Goal: Information Seeking & Learning: Check status

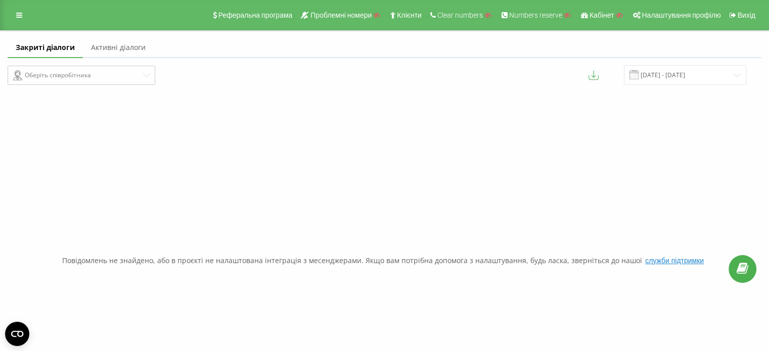
click at [141, 54] on link "Активні діалоги" at bounding box center [118, 48] width 71 height 20
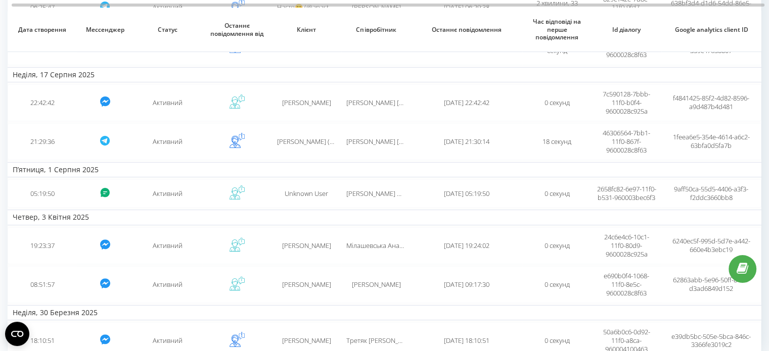
scroll to position [295, 0]
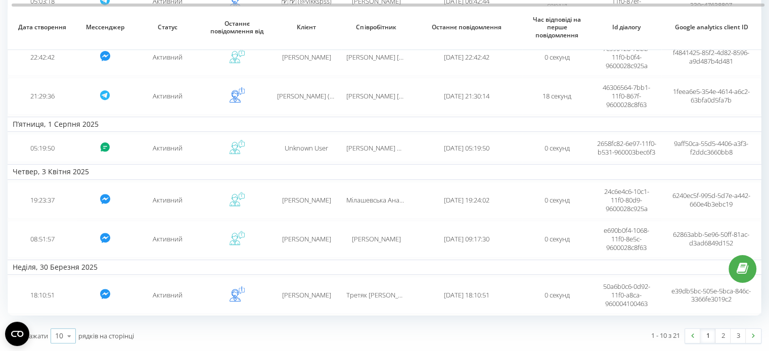
click at [73, 336] on icon at bounding box center [69, 336] width 15 height 20
click at [70, 323] on div "100" at bounding box center [63, 321] width 24 height 15
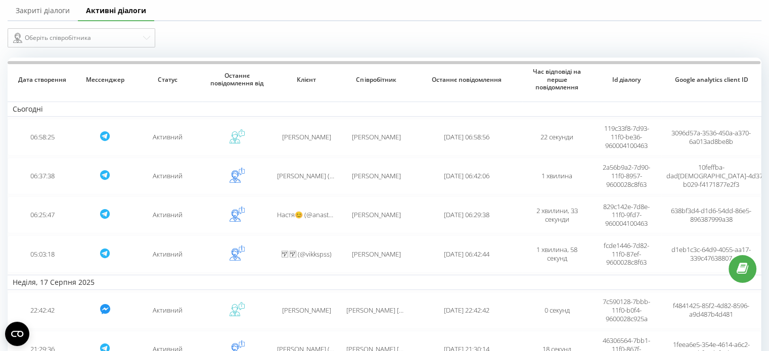
scroll to position [0, 0]
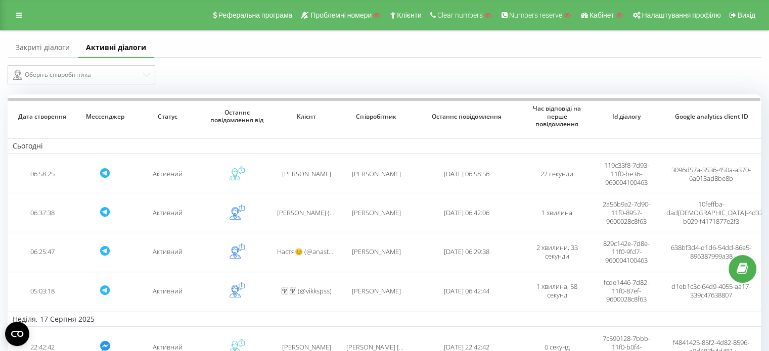
click at [65, 56] on link "Закриті діалоги" at bounding box center [43, 48] width 70 height 20
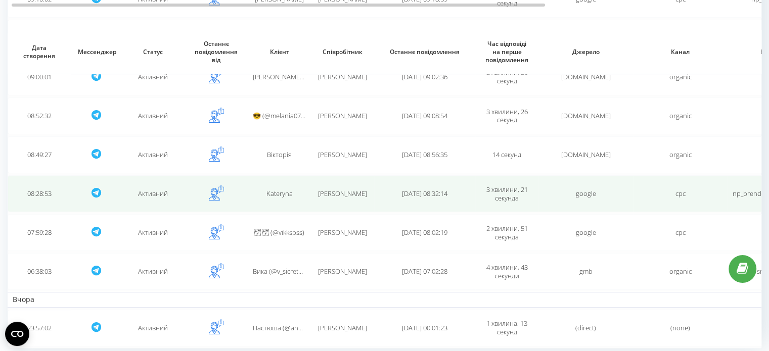
scroll to position [245, 0]
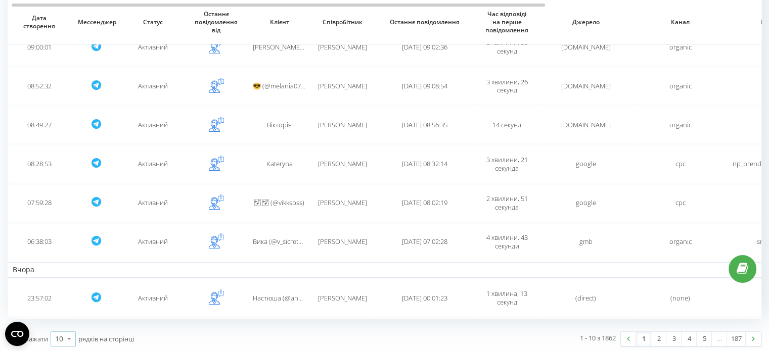
click at [58, 334] on div "10" at bounding box center [59, 339] width 8 height 10
click at [68, 326] on div "100" at bounding box center [63, 324] width 24 height 15
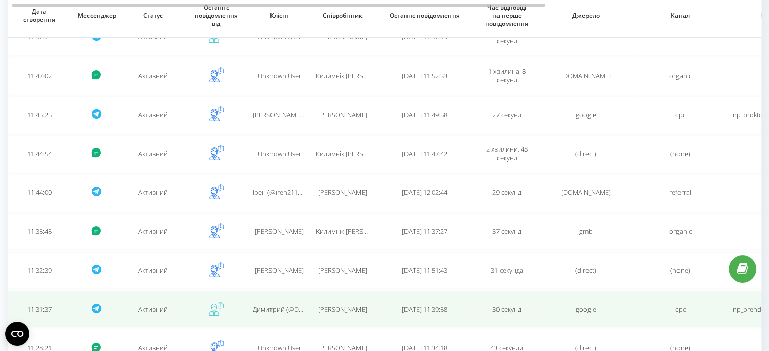
scroll to position [3735, 0]
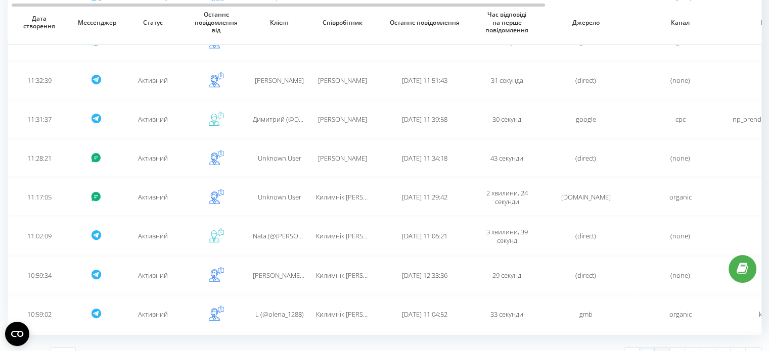
click at [664, 348] on link "2" at bounding box center [662, 355] width 15 height 14
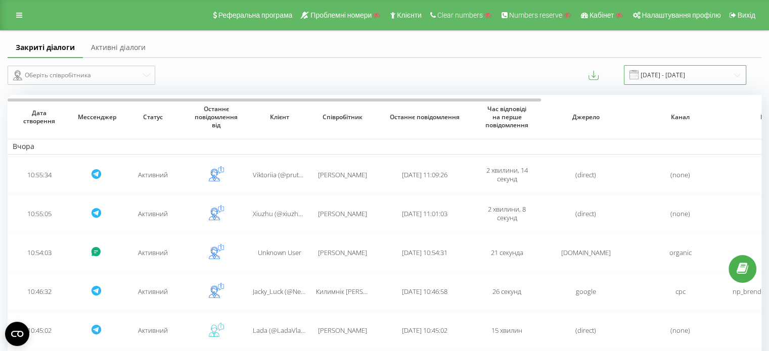
click at [661, 73] on input "[DATE] - [DATE]" at bounding box center [685, 75] width 122 height 20
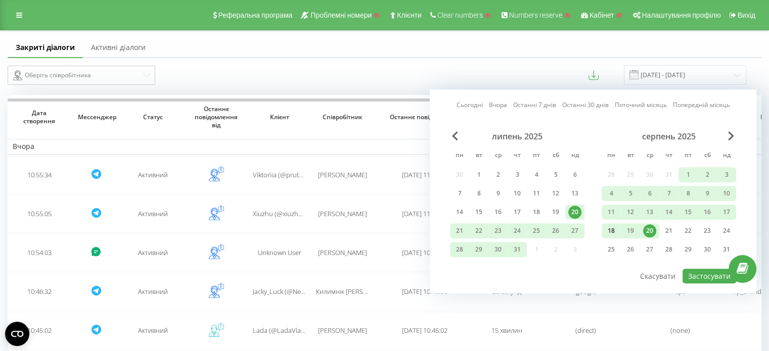
click at [613, 230] on div "18" at bounding box center [610, 230] width 13 height 13
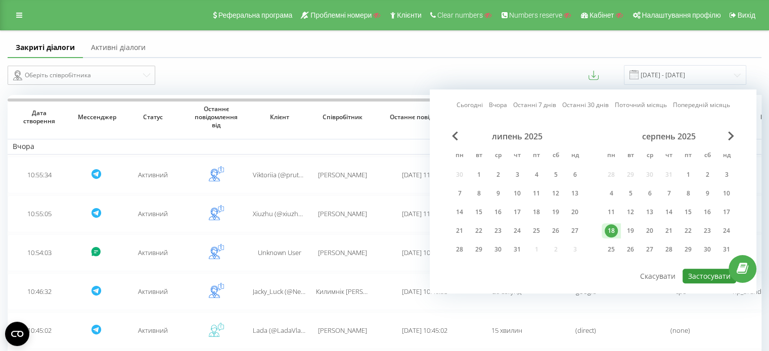
click at [708, 272] on button "Застосувати" at bounding box center [709, 276] width 54 height 15
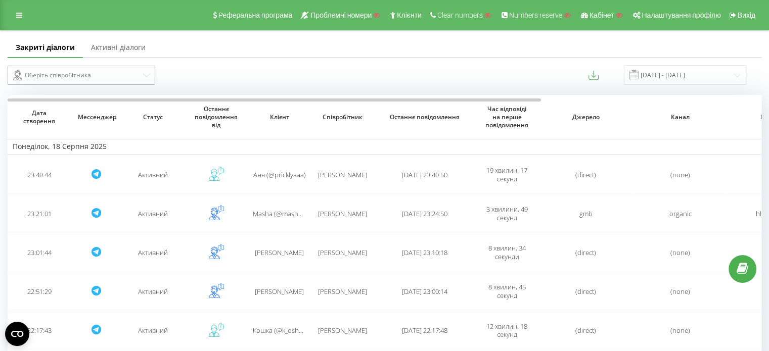
click at [114, 77] on div "Оберіть співробітника" at bounding box center [77, 75] width 128 height 12
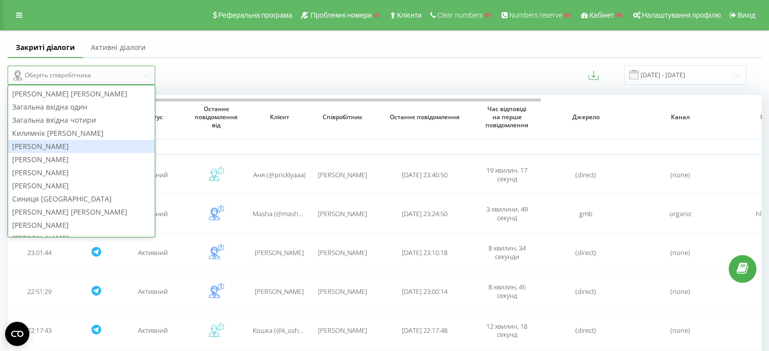
click at [70, 146] on div "[PERSON_NAME]" at bounding box center [81, 146] width 147 height 13
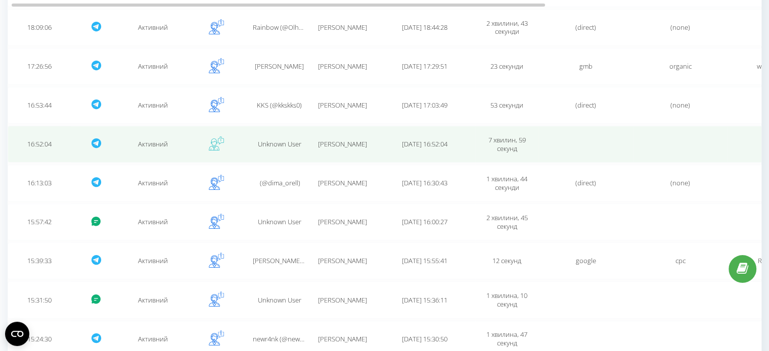
scroll to position [2248, 0]
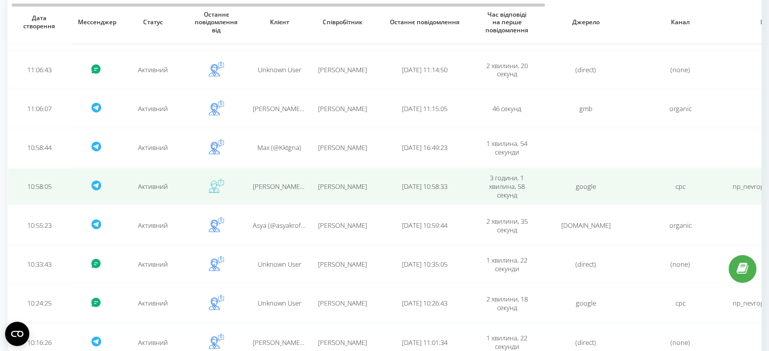
click at [164, 178] on td "Активний" at bounding box center [152, 186] width 63 height 37
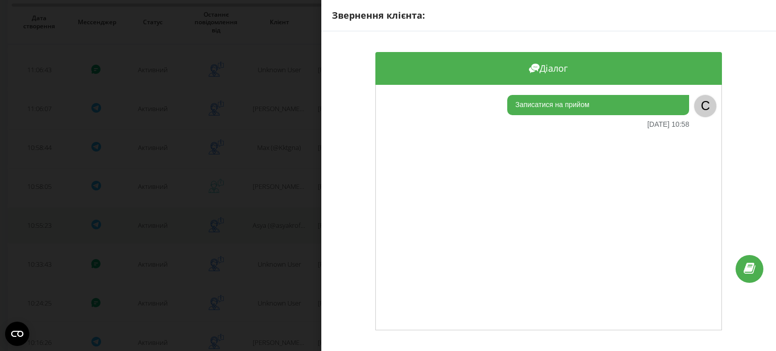
click at [249, 200] on div "Звернення клієнта: Діалог Записатися на прийом [DATE] 10:58 C" at bounding box center [388, 175] width 776 height 351
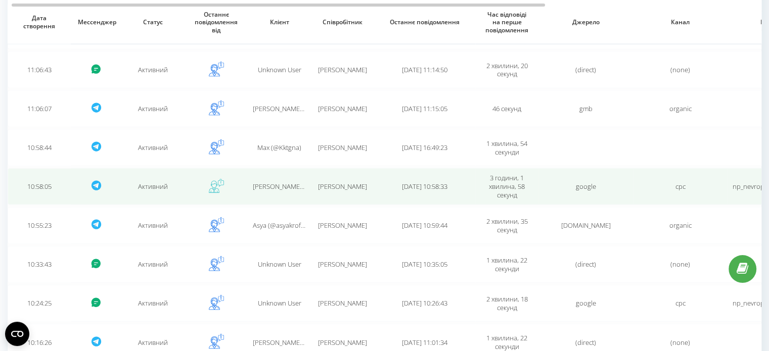
click at [275, 182] on span "[PERSON_NAME] (@iseu1)" at bounding box center [291, 186] width 76 height 9
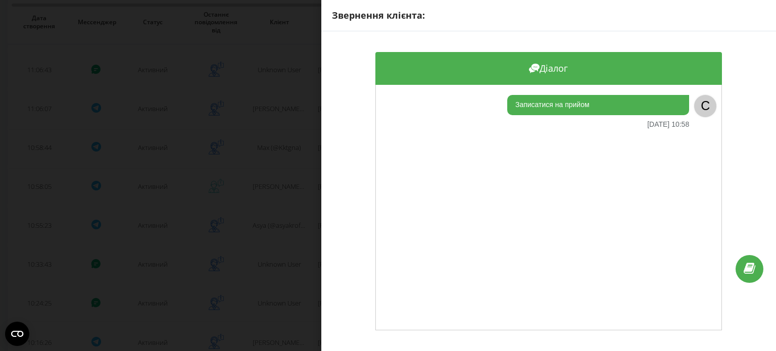
click at [247, 179] on div "Звернення клієнта: Діалог Записатися на прийом [DATE] 10:58 C" at bounding box center [388, 175] width 776 height 351
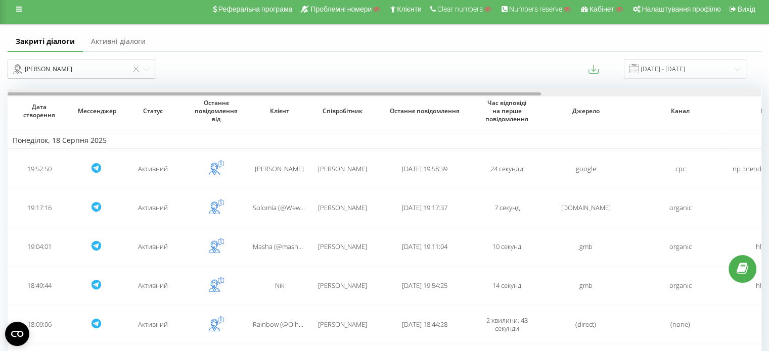
drag, startPoint x: 389, startPoint y: 95, endPoint x: 91, endPoint y: 103, distance: 298.3
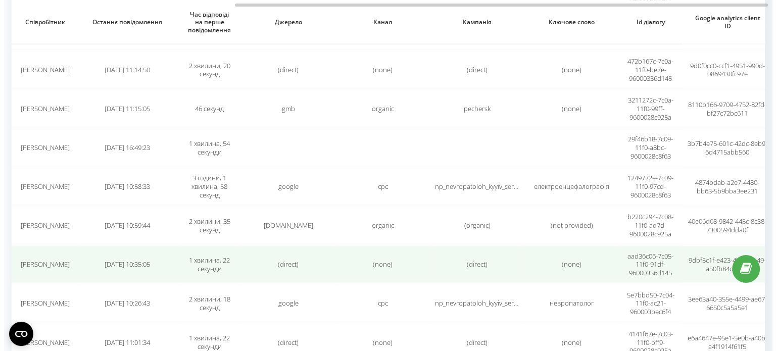
scroll to position [0, 309]
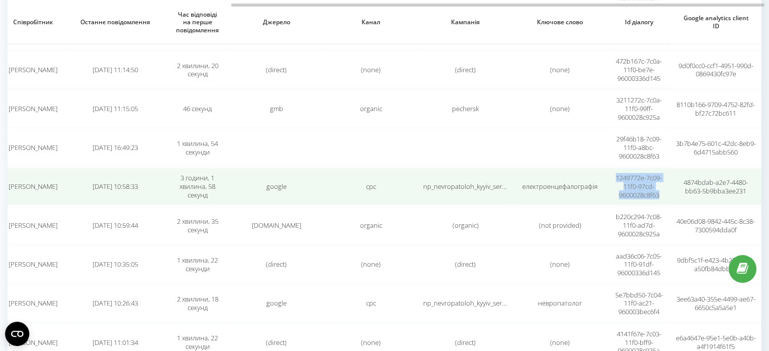
copy span "1249772e-7c09-11f0-97cd-9600028c8f63"
drag, startPoint x: 613, startPoint y: 166, endPoint x: 665, endPoint y: 183, distance: 55.5
click at [665, 183] on td "1249772e-7c09-11f0-97cd-9600028c8f63" at bounding box center [638, 186] width 63 height 37
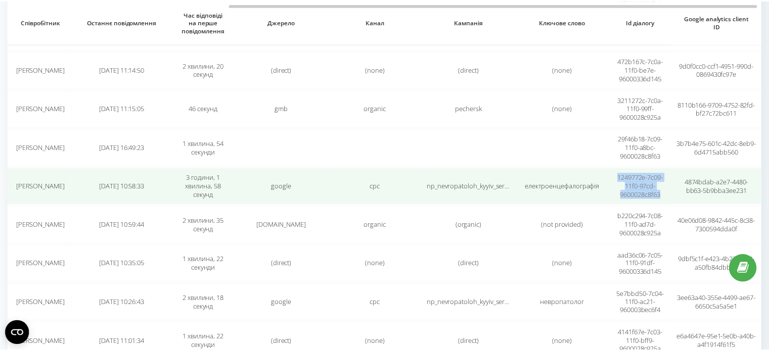
scroll to position [0, 301]
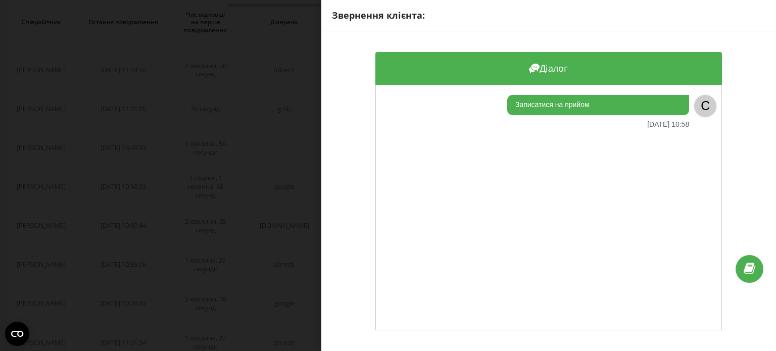
click at [159, 192] on div "Звернення клієнта: Діалог Записатися на прийом [DATE] 10:58 C" at bounding box center [388, 175] width 776 height 351
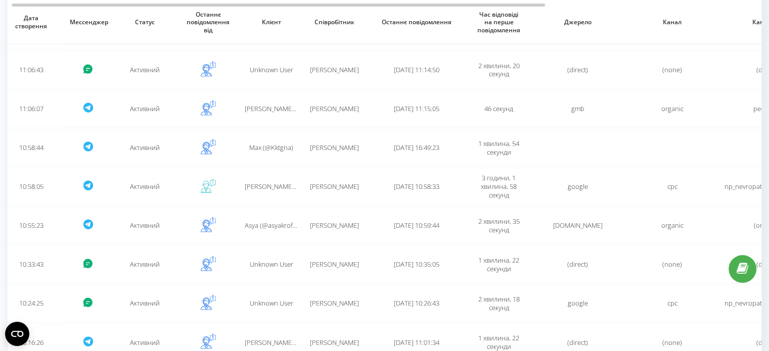
scroll to position [0, 0]
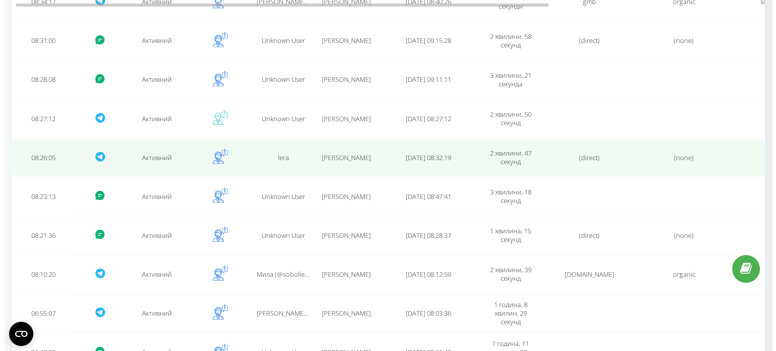
scroll to position [3019, 0]
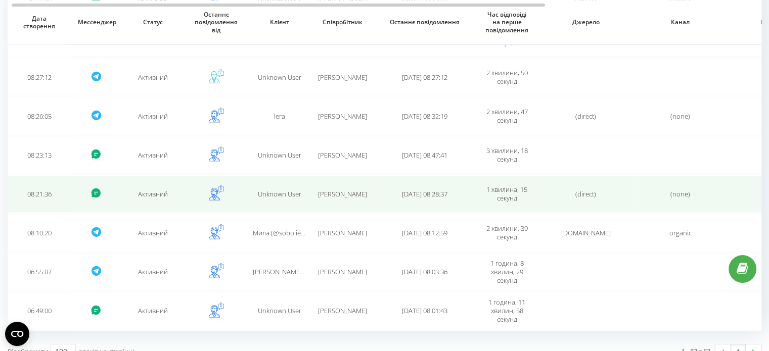
click at [249, 176] on td "Unknown User" at bounding box center [279, 194] width 63 height 37
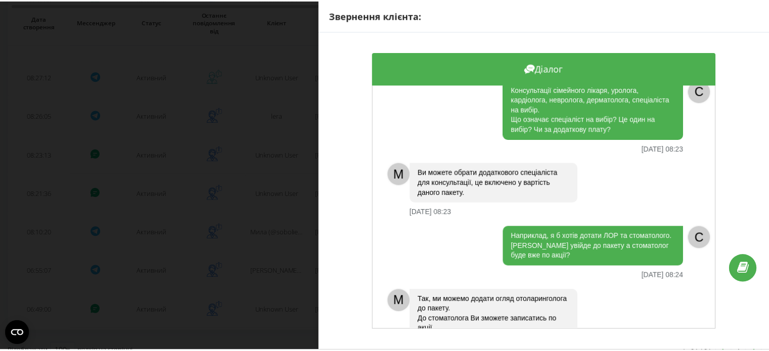
scroll to position [202, 0]
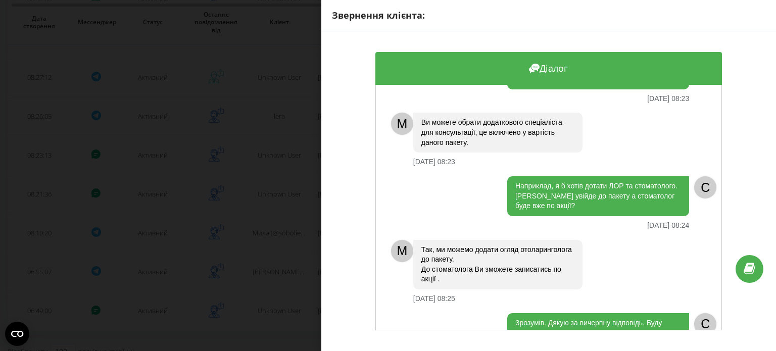
click at [126, 223] on div "Звернення клієнта: Діалог Вітаю. В пакет Чекап для чоловіків входить огляд стом…" at bounding box center [388, 175] width 776 height 351
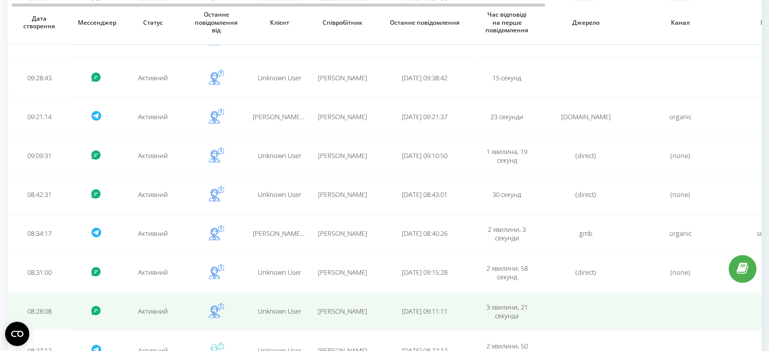
scroll to position [2615, 0]
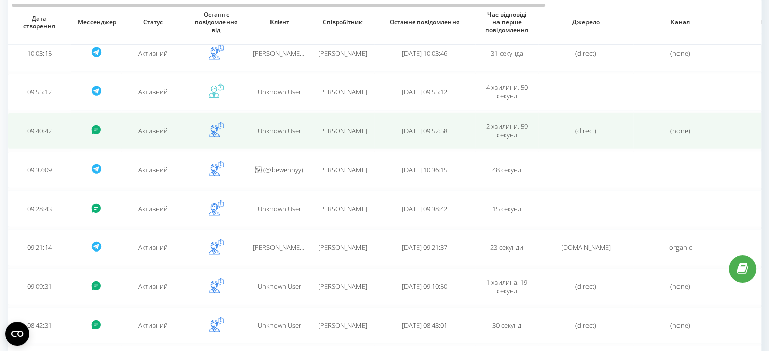
click at [283, 123] on td "Unknown User" at bounding box center [279, 131] width 63 height 37
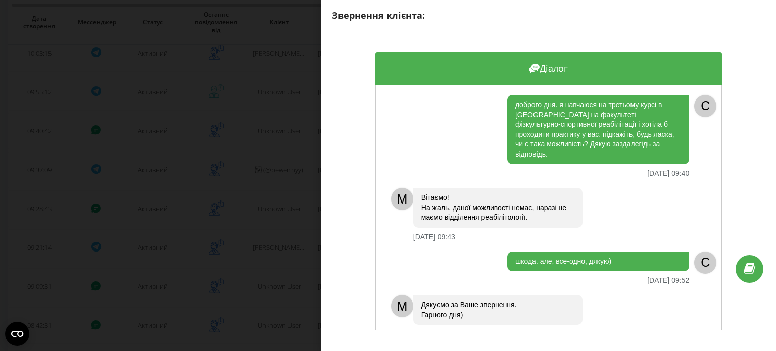
click at [239, 131] on div "Звернення клієнта: Діалог доброго дня. я навчаюся на третьому курсі в [GEOGRAPH…" at bounding box center [388, 175] width 776 height 351
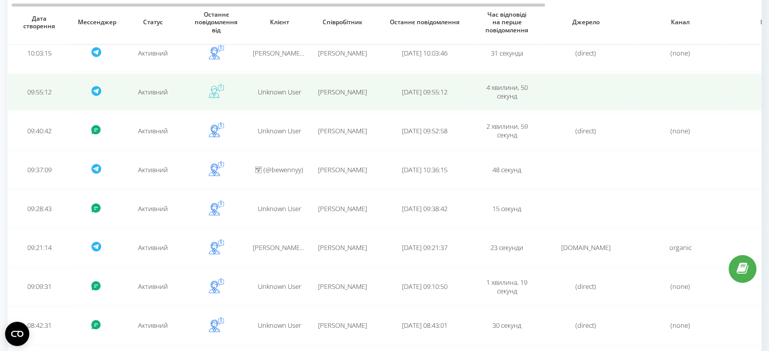
click at [277, 87] on span "Unknown User" at bounding box center [279, 91] width 43 height 9
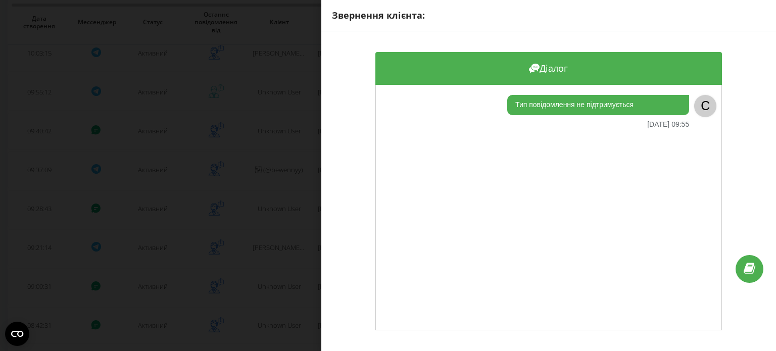
click at [252, 125] on div "Звернення клієнта: Діалог Тип повідомлення не підтримується [DATE] 09:55 C" at bounding box center [388, 175] width 776 height 351
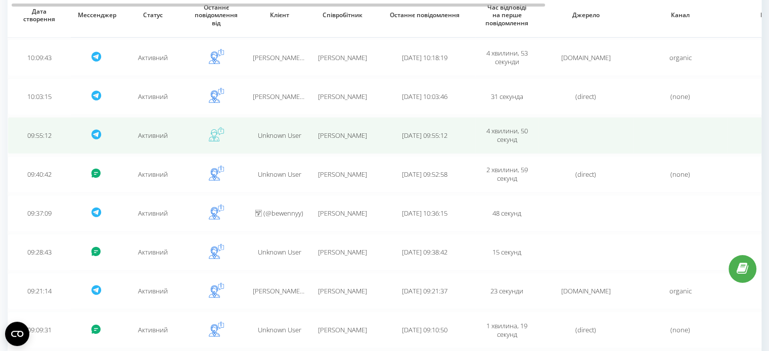
scroll to position [2564, 0]
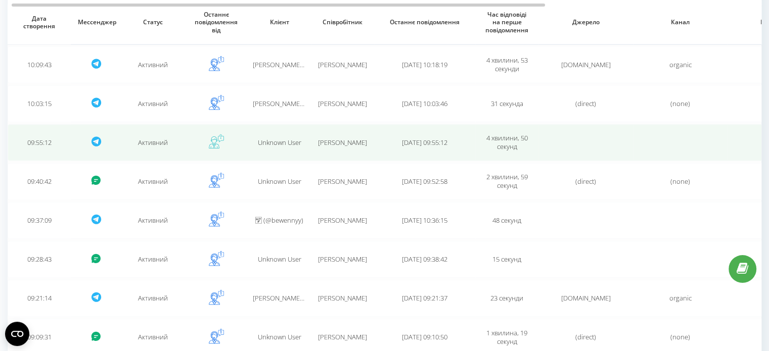
click at [286, 137] on td "Unknown User" at bounding box center [279, 142] width 63 height 37
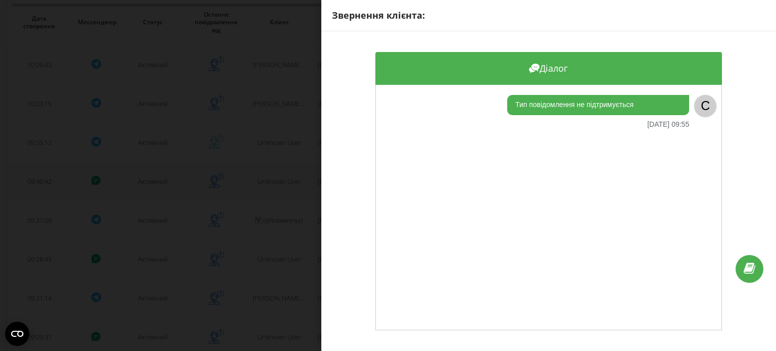
click at [300, 159] on div "Звернення клієнта: Діалог Тип повідомлення не підтримується [DATE] 09:55 C" at bounding box center [388, 175] width 776 height 351
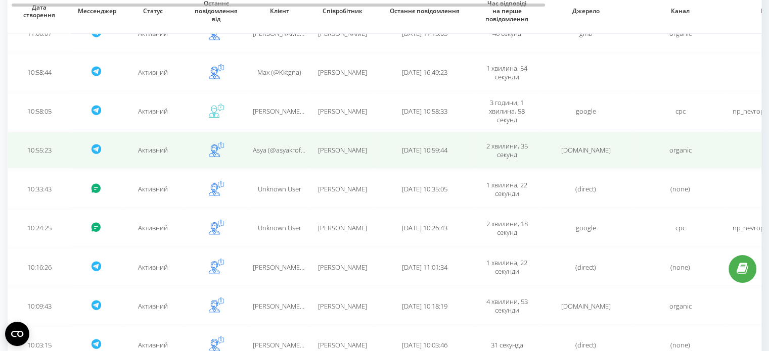
scroll to position [2312, 0]
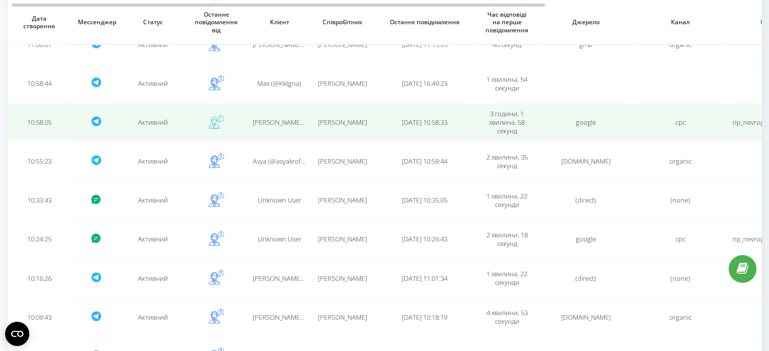
click at [314, 113] on td "[PERSON_NAME]" at bounding box center [342, 122] width 63 height 37
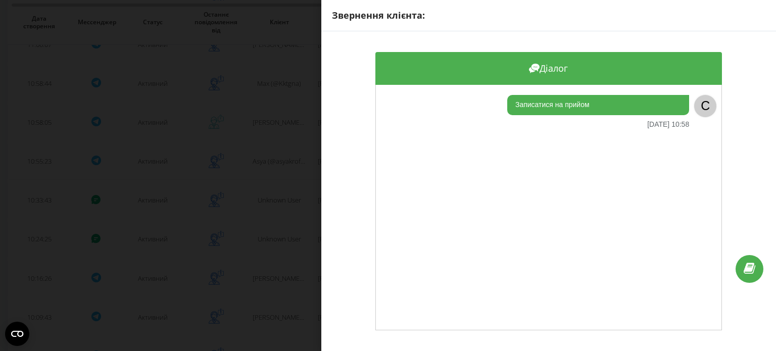
click at [260, 123] on div "Звернення клієнта: Діалог Записатися на прийом [DATE] 10:58 C" at bounding box center [388, 175] width 776 height 351
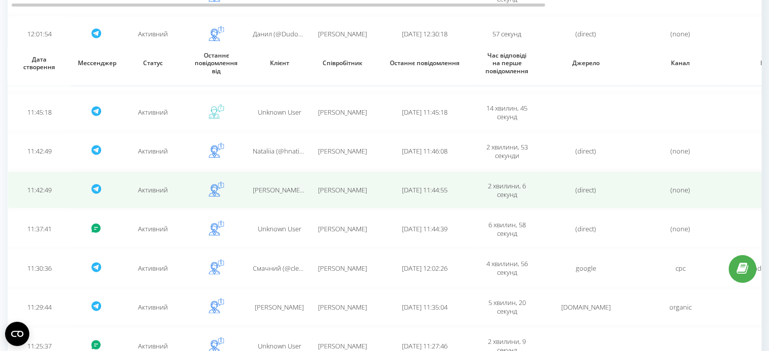
scroll to position [1806, 0]
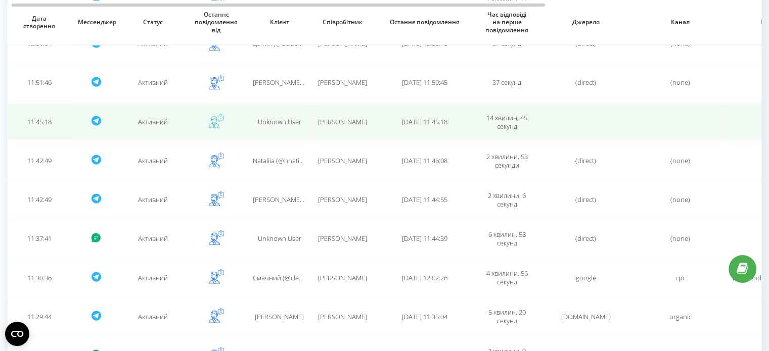
click at [281, 121] on td "Unknown User" at bounding box center [279, 121] width 63 height 37
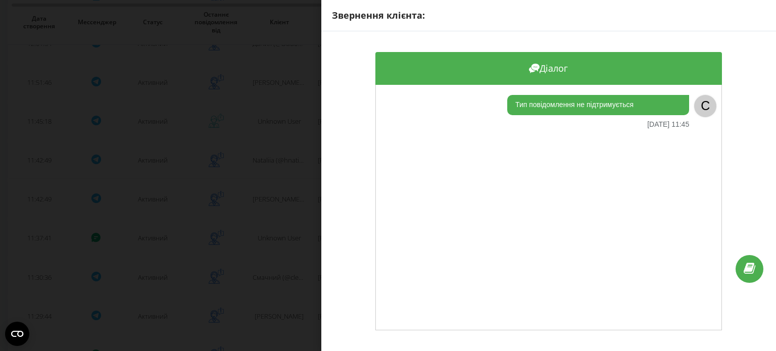
click at [277, 125] on div "Звернення клієнта: Діалог Тип повідомлення не підтримується [DATE] 11:45 C" at bounding box center [388, 175] width 776 height 351
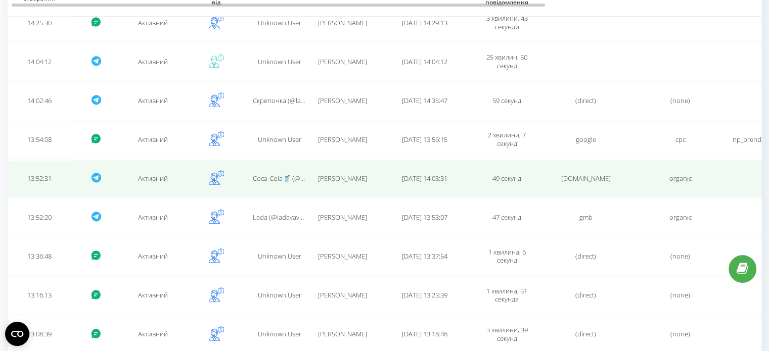
scroll to position [998, 0]
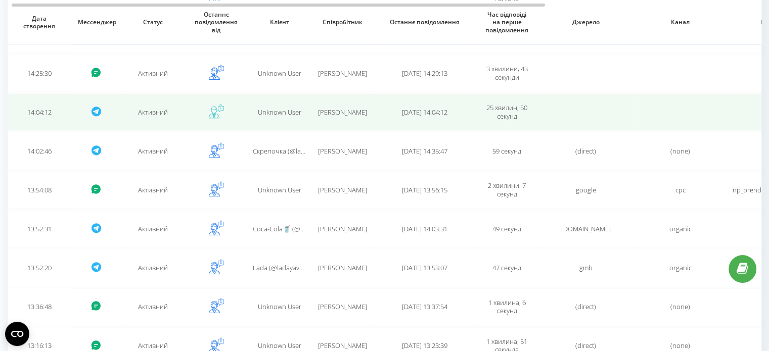
click at [293, 108] on span "Unknown User" at bounding box center [279, 112] width 43 height 9
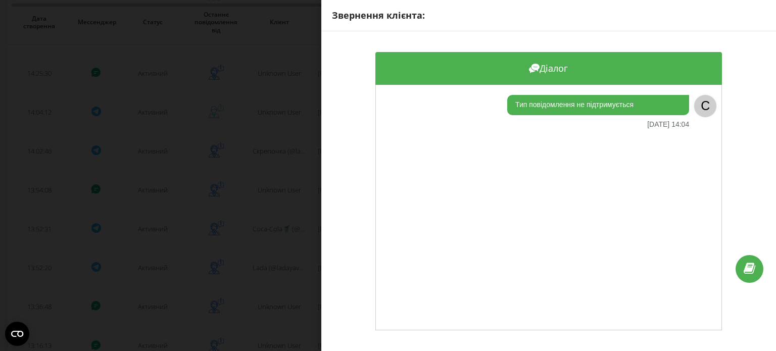
click at [248, 119] on div "Звернення клієнта: Діалог Тип повідомлення не підтримується [DATE] 14:04 C" at bounding box center [388, 175] width 776 height 351
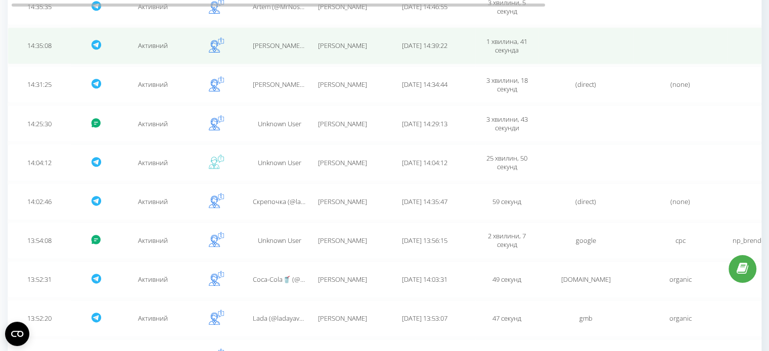
scroll to position [846, 0]
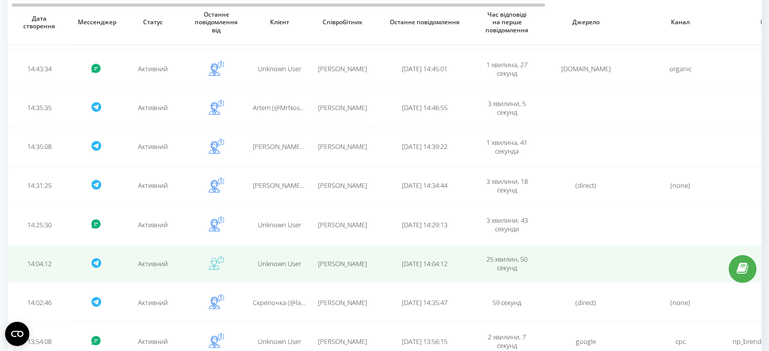
click at [281, 260] on span "Unknown User" at bounding box center [279, 263] width 43 height 9
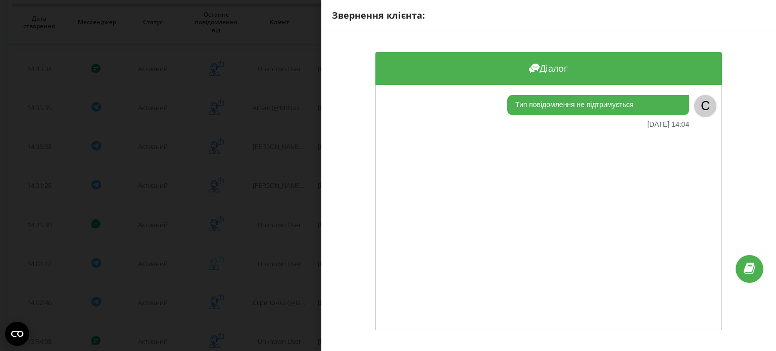
click at [223, 209] on div "Звернення клієнта: Діалог Тип повідомлення не підтримується [DATE] 14:04 C" at bounding box center [388, 175] width 776 height 351
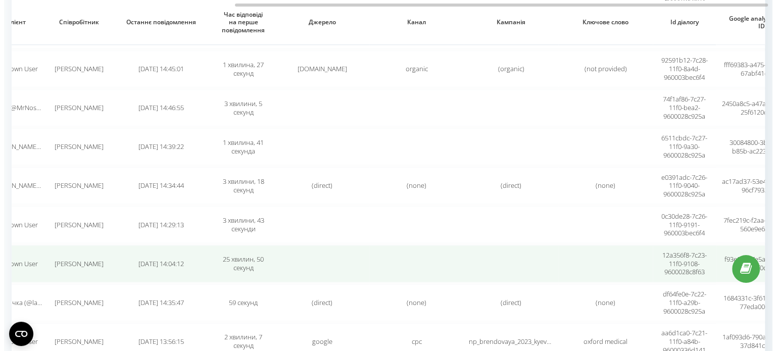
scroll to position [0, 309]
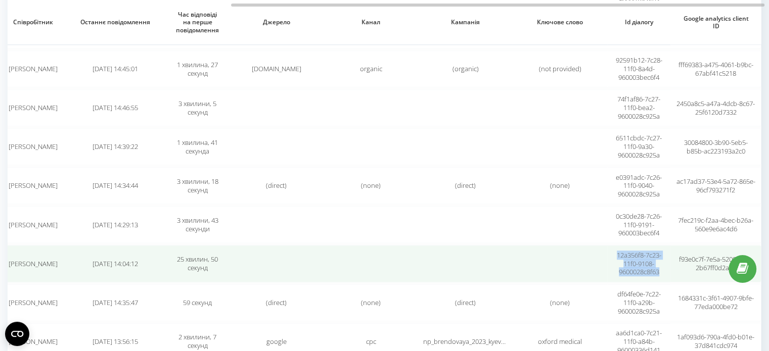
drag, startPoint x: 627, startPoint y: 250, endPoint x: 659, endPoint y: 268, distance: 36.4
click at [659, 268] on td "12a356f8-7c23-11f0-9108-9600028c8f63" at bounding box center [638, 263] width 63 height 37
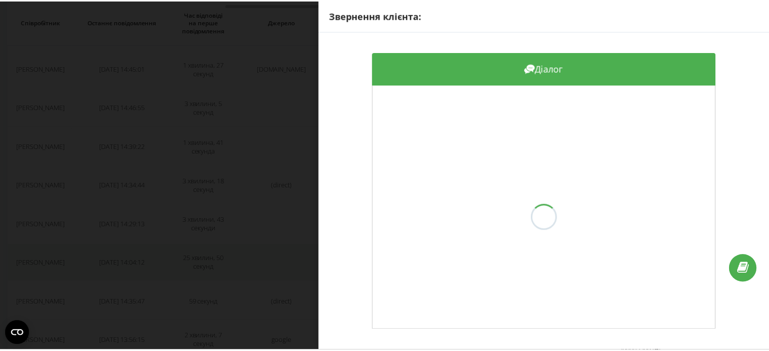
scroll to position [0, 301]
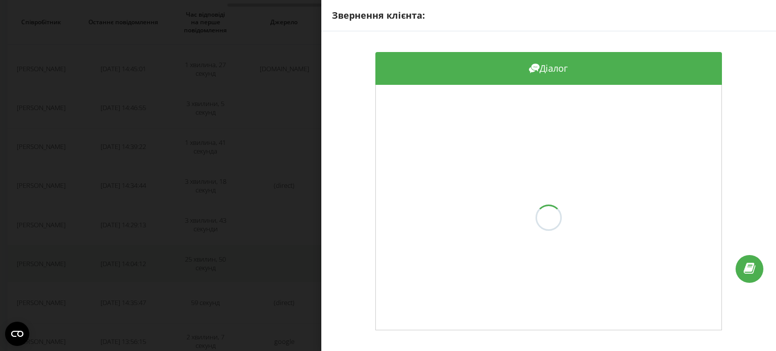
copy span "12a356f8-7c23-11f0-9108-9600028c8f63"
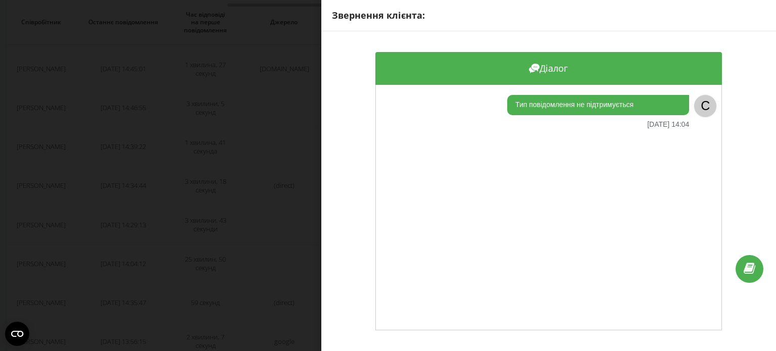
click at [239, 213] on div "Звернення клієнта: Діалог Тип повідомлення не підтримується [DATE] 14:04 C" at bounding box center [388, 175] width 776 height 351
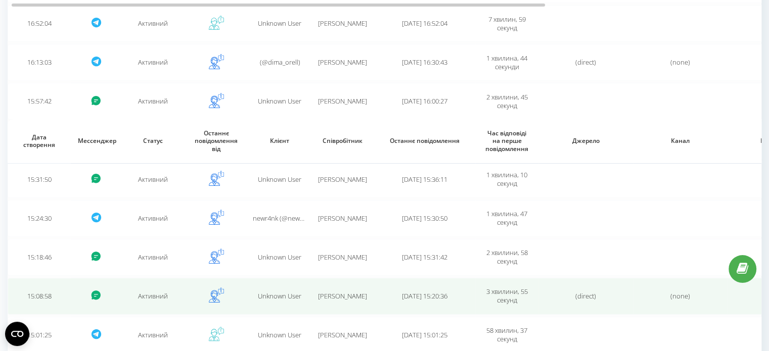
scroll to position [341, 0]
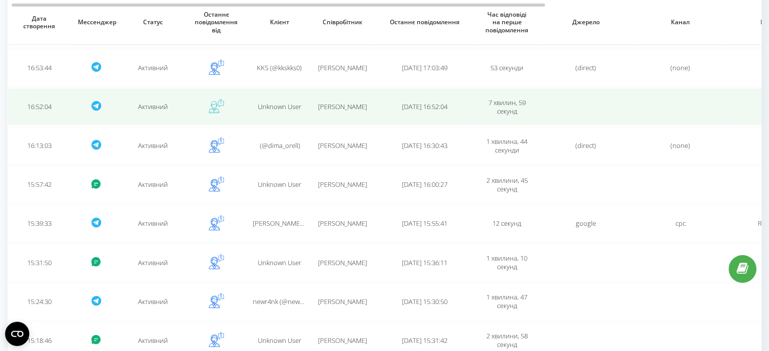
click at [285, 99] on td "Unknown User" at bounding box center [279, 106] width 63 height 37
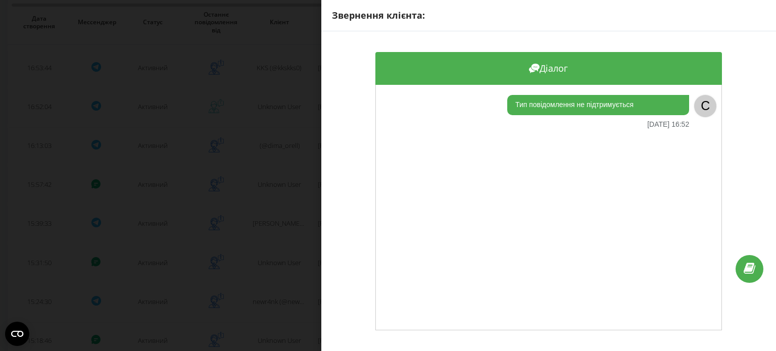
click at [282, 100] on div "Звернення клієнта: Діалог Тип повідомлення не підтримується [DATE] 16:52 C" at bounding box center [388, 175] width 776 height 351
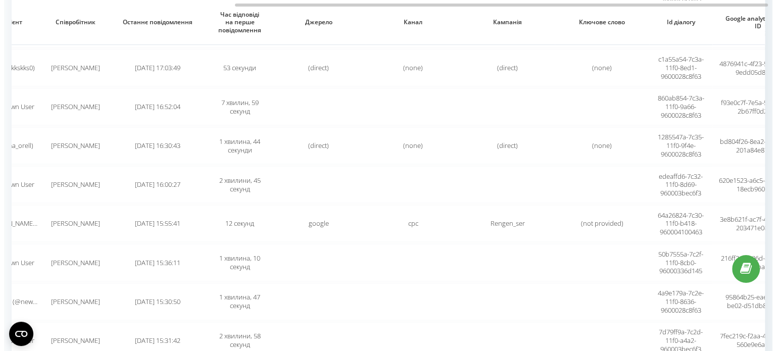
scroll to position [0, 309]
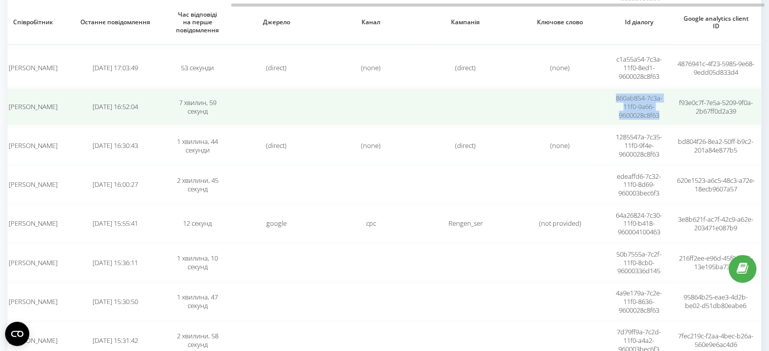
drag, startPoint x: 612, startPoint y: 95, endPoint x: 659, endPoint y: 112, distance: 50.4
click at [659, 112] on td "860ab854-7c3a-11f0-9a66-9600028c8f63" at bounding box center [638, 106] width 63 height 37
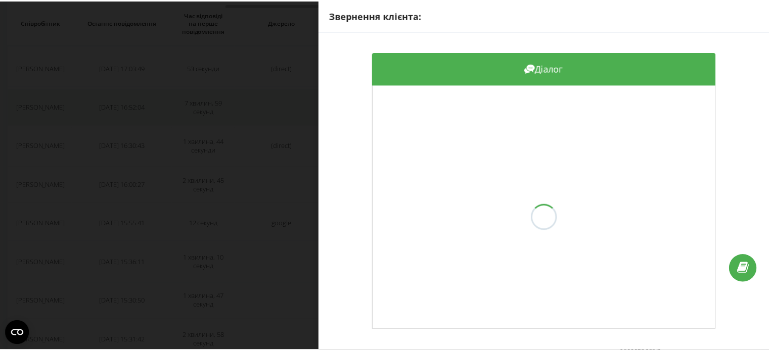
scroll to position [0, 301]
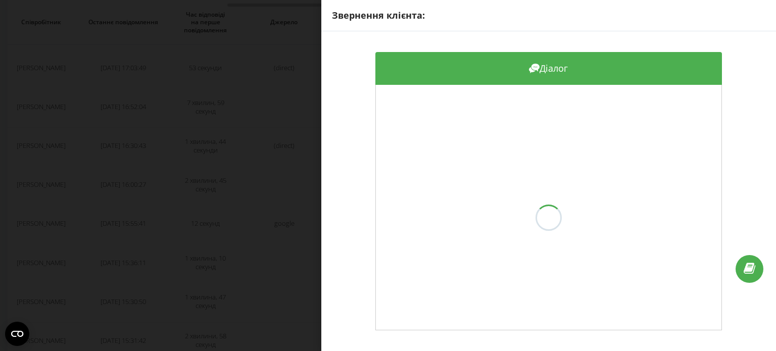
copy span "860ab854-7c3a-11f0-9a66-9600028c8f63"
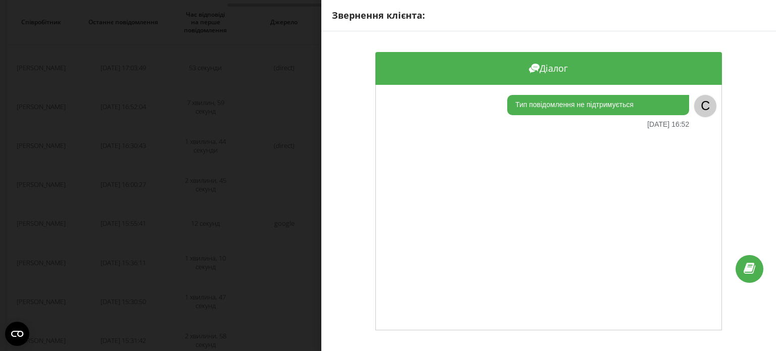
click at [222, 158] on div "Звернення клієнта: Діалог Тип повідомлення не підтримується [DATE] 16:52 C" at bounding box center [388, 175] width 776 height 351
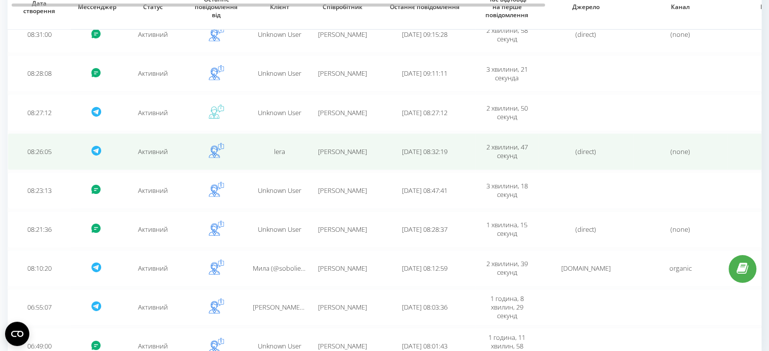
scroll to position [2969, 0]
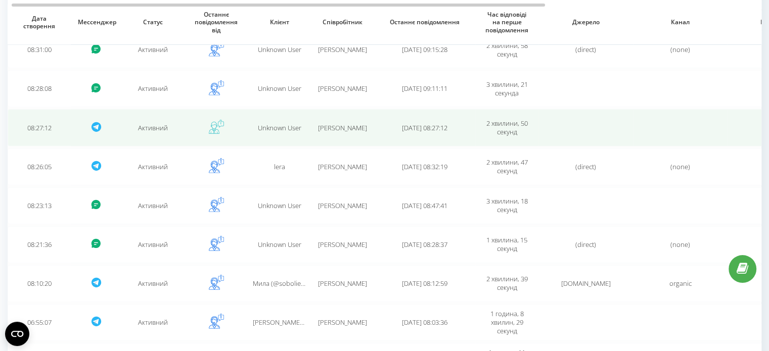
click at [288, 123] on span "Unknown User" at bounding box center [279, 127] width 43 height 9
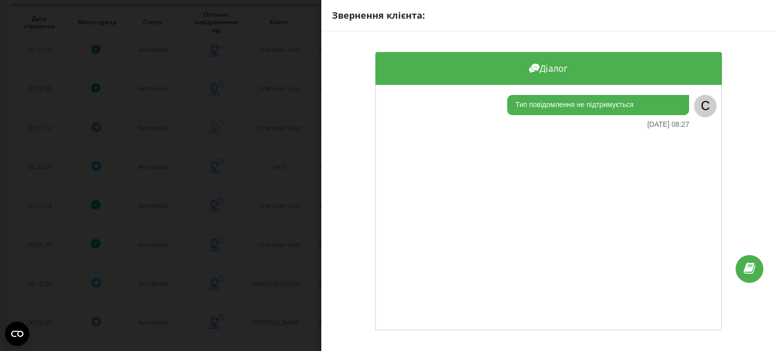
click at [275, 118] on div "Звернення клієнта: Діалог Тип повідомлення не підтримується [DATE] 08:27 C" at bounding box center [388, 175] width 776 height 351
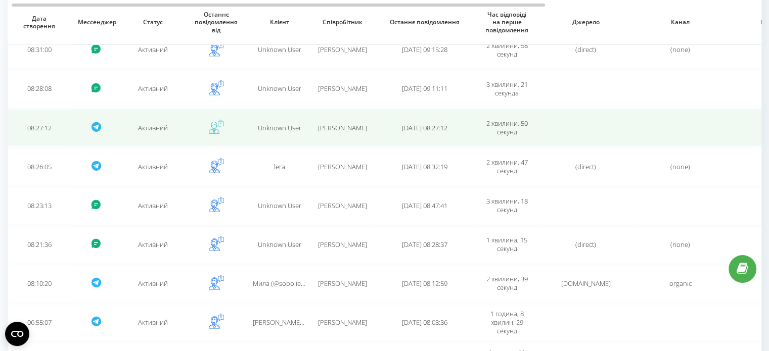
click at [552, 118] on td at bounding box center [585, 127] width 95 height 37
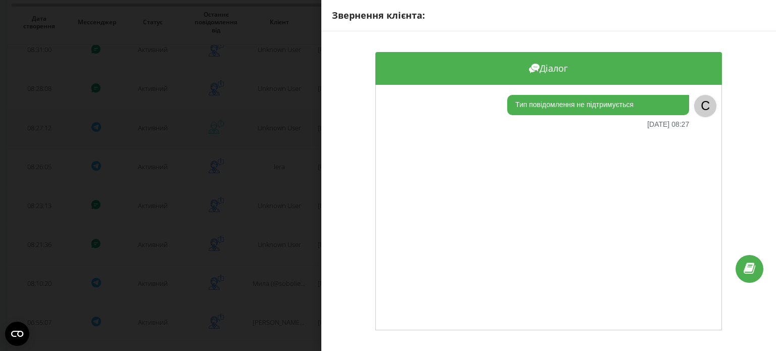
click at [225, 123] on div "Звернення клієнта: Діалог Тип повідомлення не підтримується [DATE] 08:27 C" at bounding box center [388, 175] width 776 height 351
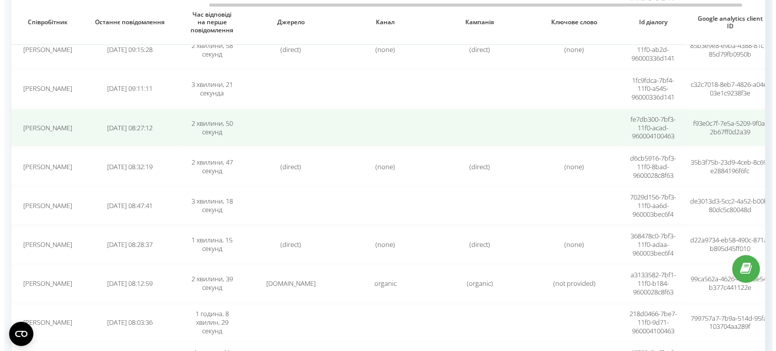
scroll to position [0, 309]
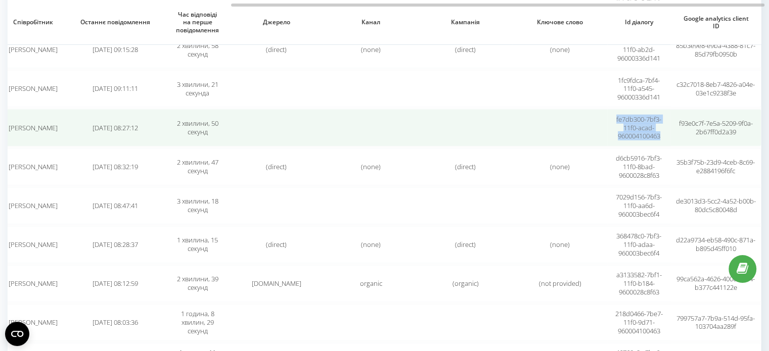
copy span "fe7db300-7bf3-11f0-acad-960004100463"
drag, startPoint x: 613, startPoint y: 103, endPoint x: 661, endPoint y: 119, distance: 50.5
click at [661, 119] on td "fe7db300-7bf3-11f0-acad-960004100463" at bounding box center [638, 127] width 63 height 37
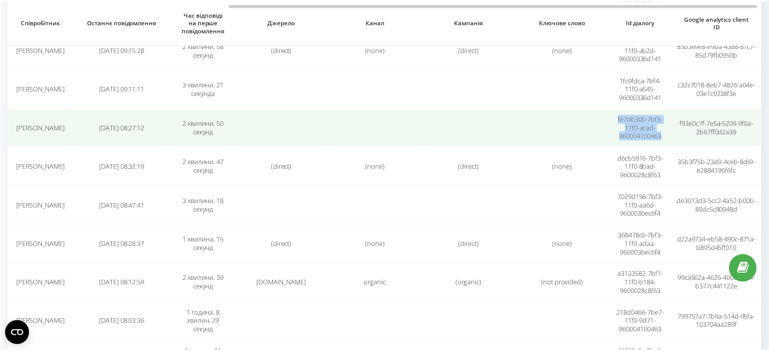
scroll to position [0, 301]
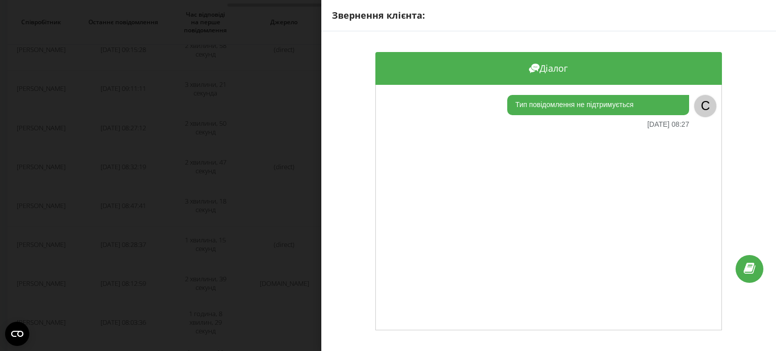
click at [243, 186] on div "Звернення клієнта: Діалог Тип повідомлення не підтримується [DATE] 08:27 C" at bounding box center [388, 175] width 776 height 351
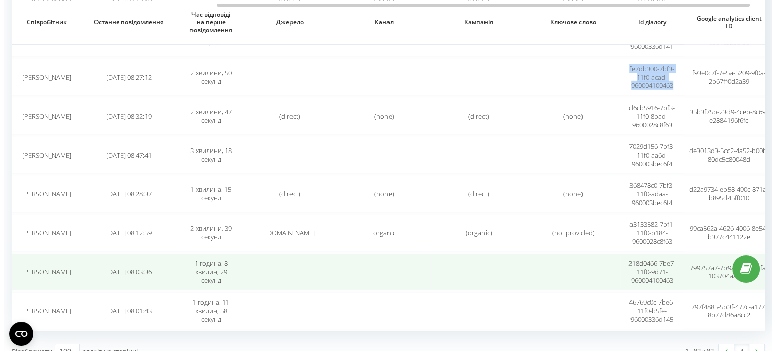
scroll to position [0, 309]
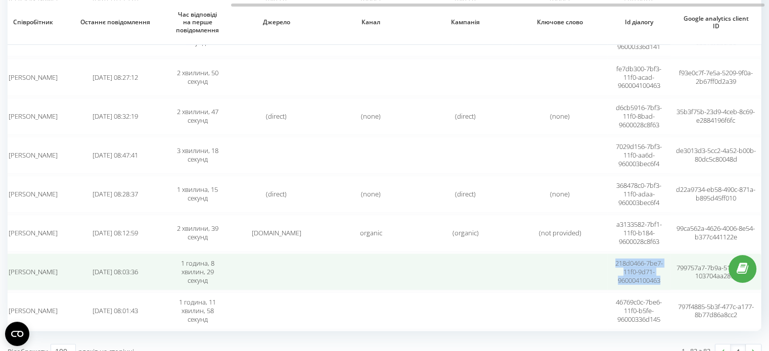
drag, startPoint x: 612, startPoint y: 246, endPoint x: 664, endPoint y: 265, distance: 55.2
click at [664, 265] on td "218d0466-7be7-11f0-9d71-960004100463" at bounding box center [638, 272] width 63 height 37
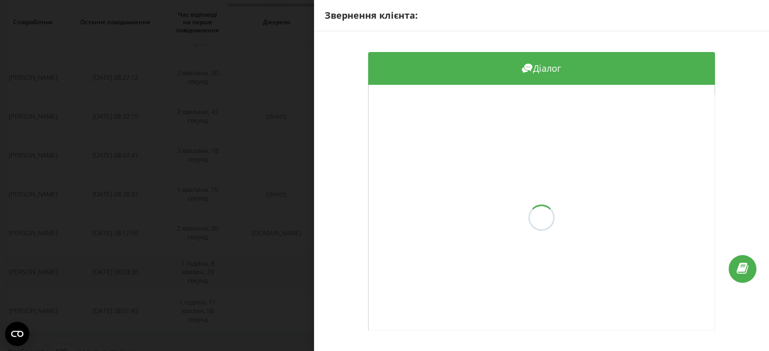
scroll to position [0, 301]
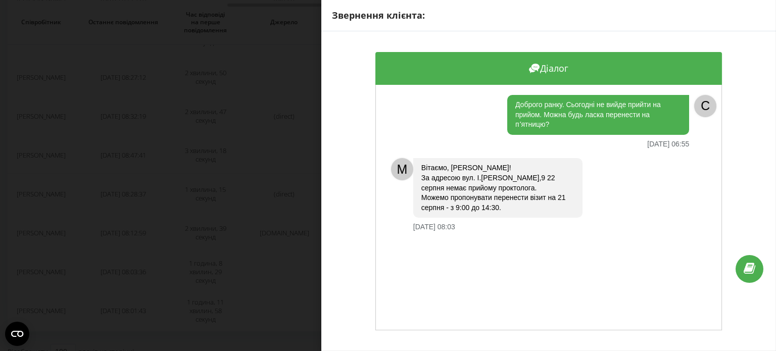
click at [253, 224] on div "Звернення клієнта: Діалог Доброго ранку. Сьогодні не вийде прийти на прийом. Мо…" at bounding box center [388, 175] width 776 height 351
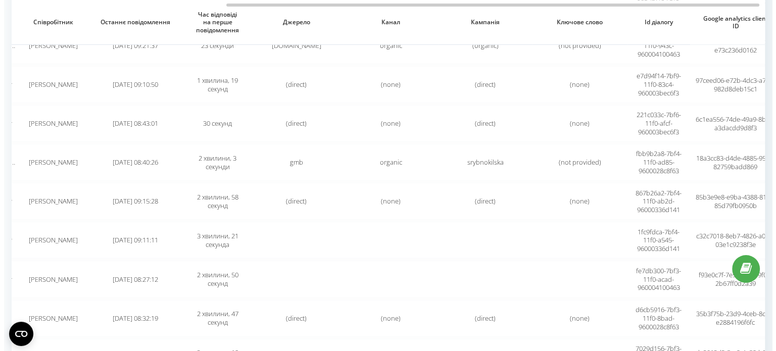
scroll to position [0, 309]
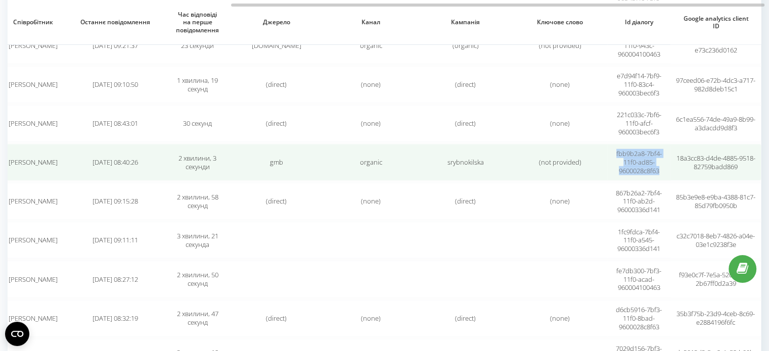
drag, startPoint x: 621, startPoint y: 138, endPoint x: 658, endPoint y: 154, distance: 40.6
click at [658, 154] on td "fbb9b2a8-7bf4-11f0-ad85-9600028c8f63" at bounding box center [638, 162] width 63 height 37
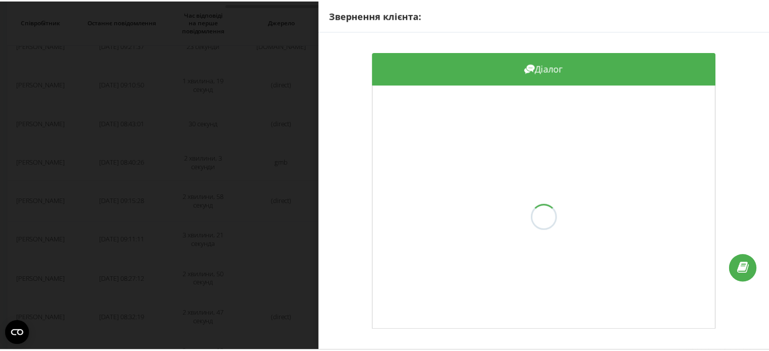
scroll to position [0, 301]
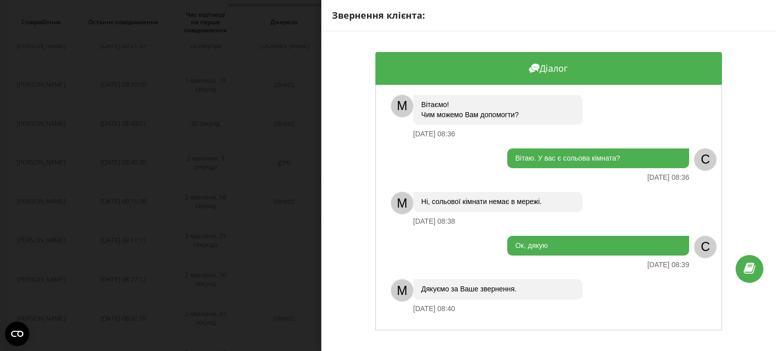
click at [283, 170] on div "Звернення клієнта: Діалог M [PERSON_NAME]! Чим можемо Вам допомогти? [DATE] 08:…" at bounding box center [388, 175] width 776 height 351
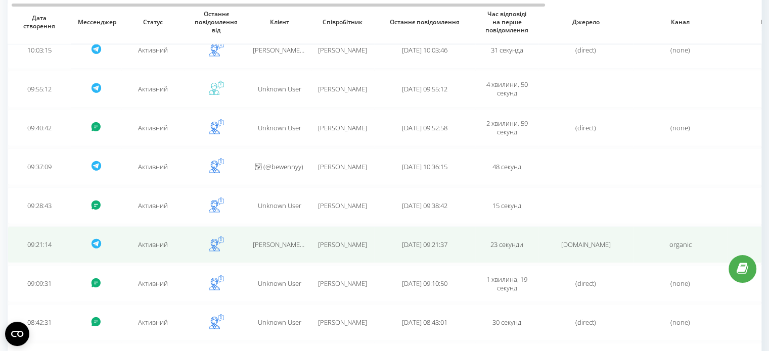
scroll to position [2615, 0]
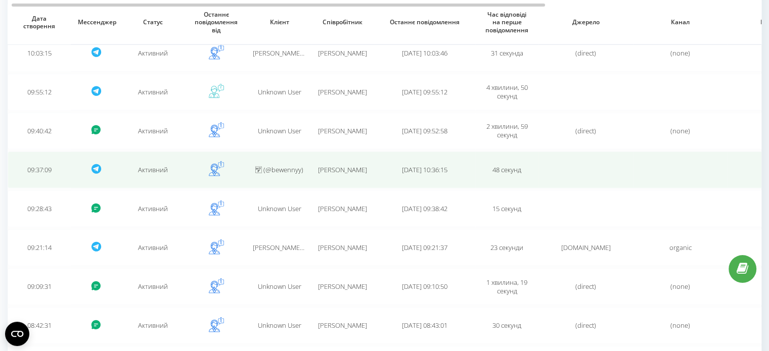
click at [296, 165] on span "ᅠ (@bewennyy)" at bounding box center [279, 169] width 48 height 9
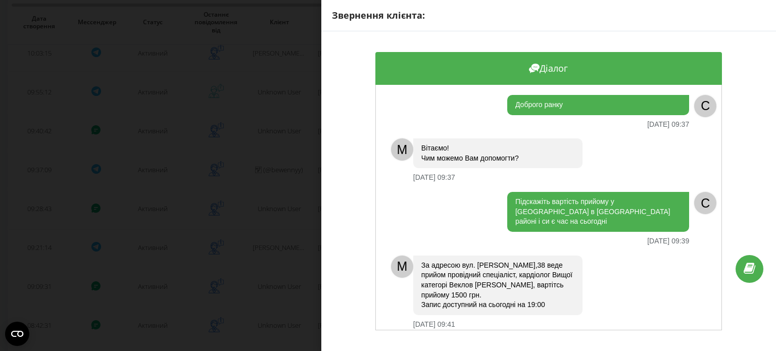
click at [271, 161] on div "Звернення клієнта: Діалог Доброго ранку [DATE] 09:37 C M [PERSON_NAME]! Чим мож…" at bounding box center [388, 175] width 776 height 351
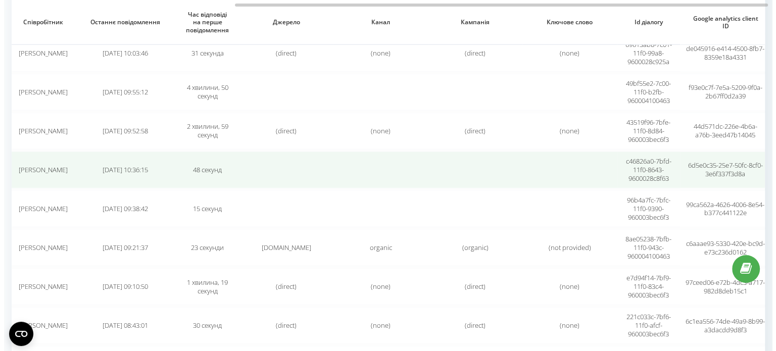
scroll to position [0, 309]
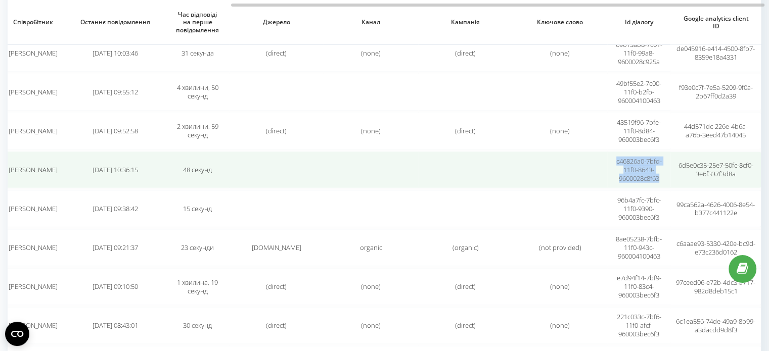
drag, startPoint x: 614, startPoint y: 149, endPoint x: 659, endPoint y: 166, distance: 48.2
click at [659, 166] on td "c46826a0-7bfd-11f0-8643-9600028c8f63" at bounding box center [638, 170] width 63 height 37
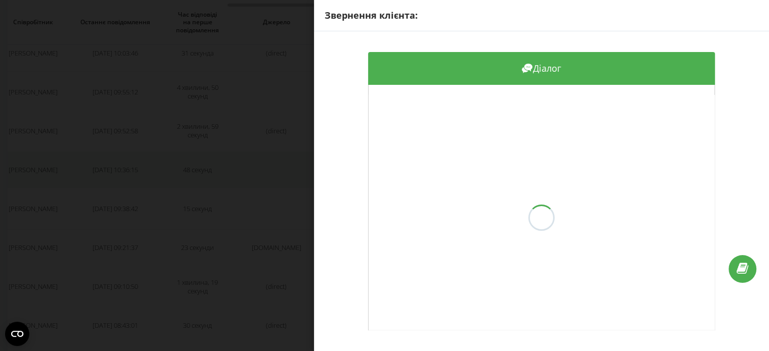
scroll to position [0, 301]
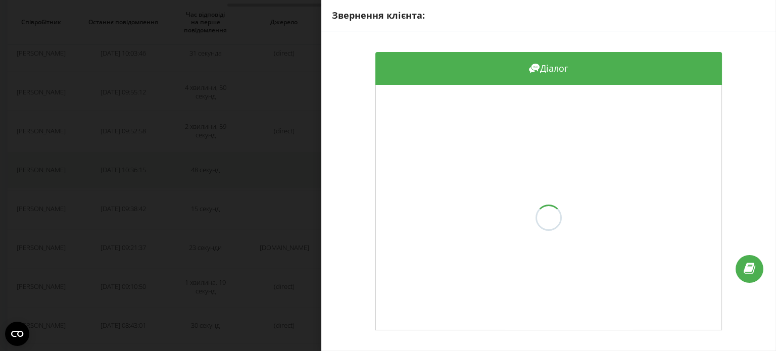
copy span "c46826a0-7bfd-11f0-8643-9600028c8f63"
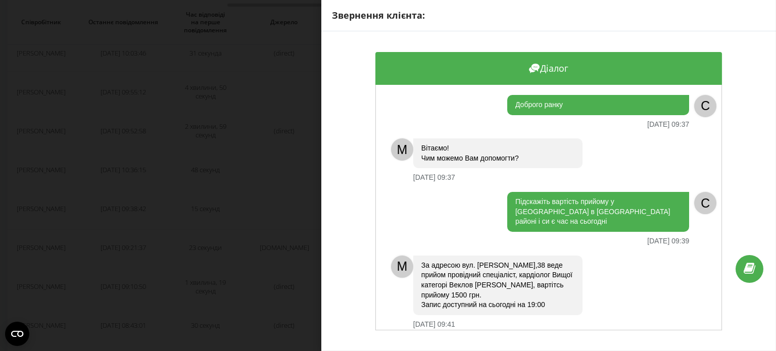
click at [255, 169] on div "Звернення клієнта: Діалог Доброго ранку [DATE] 09:37 C M [PERSON_NAME]! Чим мож…" at bounding box center [388, 175] width 776 height 351
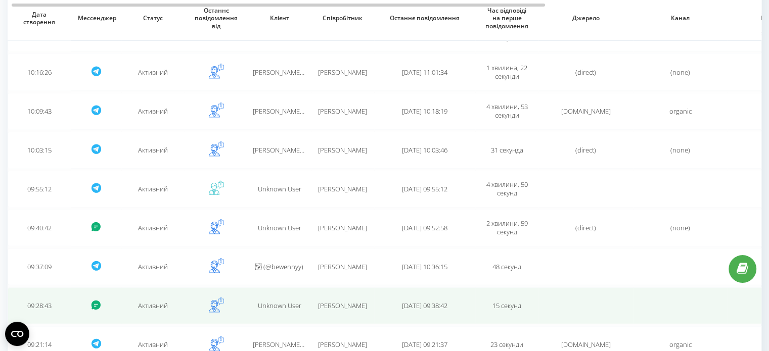
scroll to position [2514, 0]
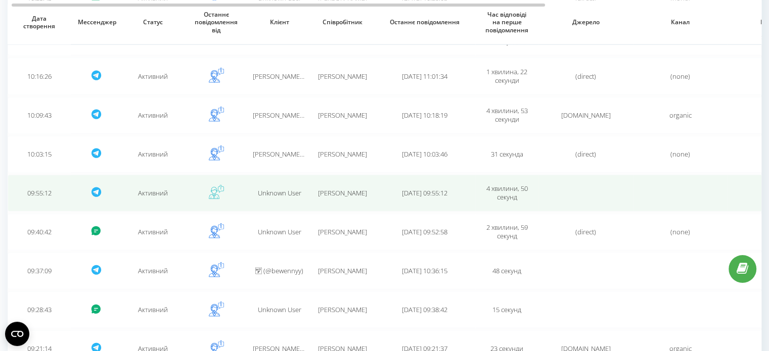
click at [289, 187] on td "Unknown User" at bounding box center [279, 193] width 63 height 37
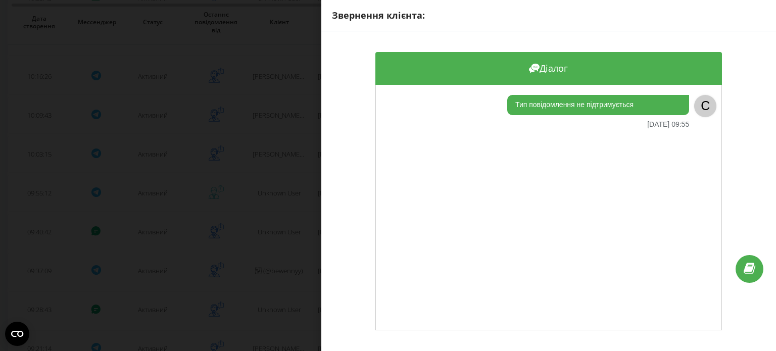
click at [232, 174] on div "Звернення клієнта: Діалог Тип повідомлення не підтримується [DATE] 09:55 C" at bounding box center [388, 175] width 776 height 351
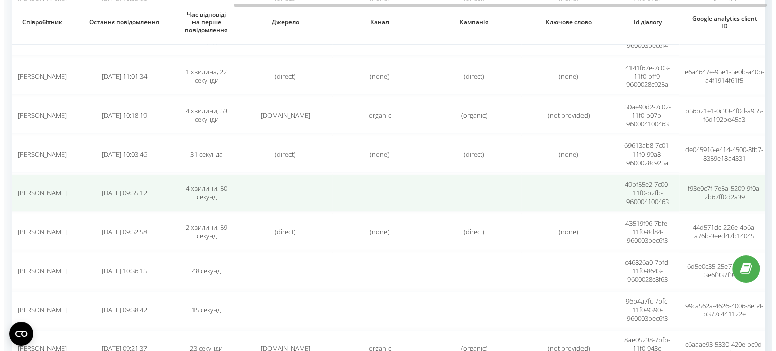
scroll to position [0, 309]
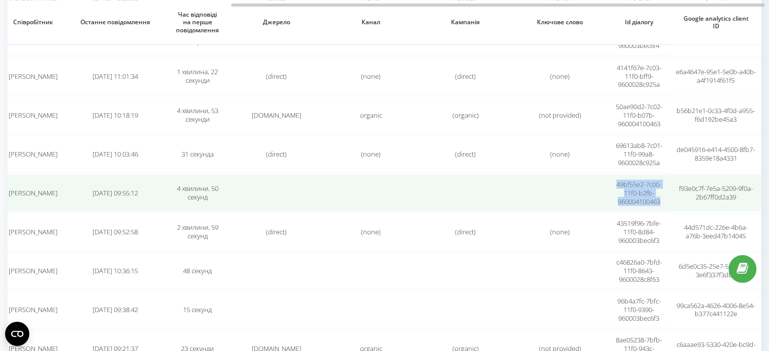
copy span "49bf55e2-7c00-11f0-b2fb-960004100463"
drag, startPoint x: 615, startPoint y: 169, endPoint x: 659, endPoint y: 190, distance: 48.9
click at [659, 190] on span "49bf55e2-7c00-11f0-b2fb-960004100463" at bounding box center [638, 193] width 45 height 26
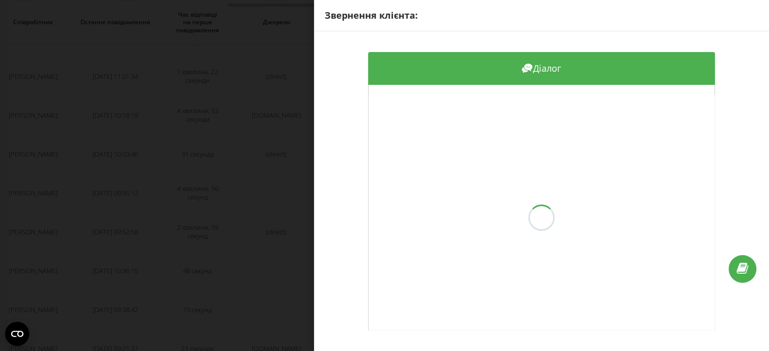
scroll to position [0, 301]
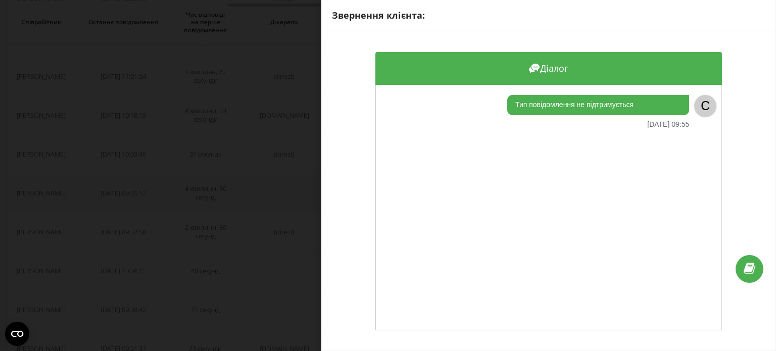
click at [200, 175] on div "Звернення клієнта: Діалог Тип повідомлення не підтримується [DATE] 09:55 C" at bounding box center [388, 175] width 776 height 351
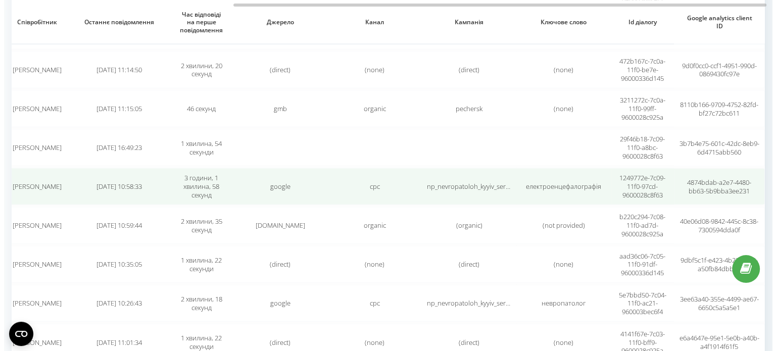
scroll to position [0, 307]
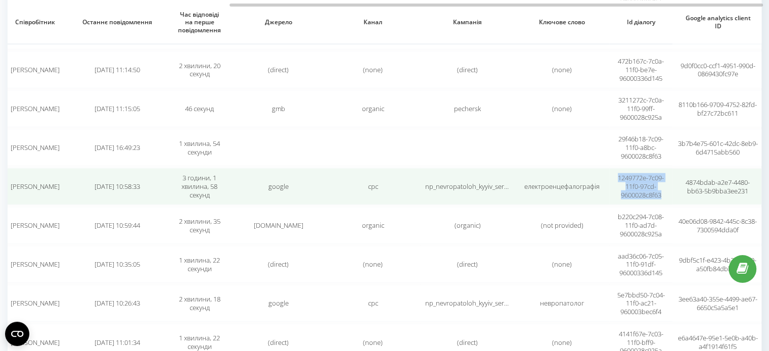
copy span "1249772e-7c09-11f0-97cd-9600028c8f63"
drag, startPoint x: 615, startPoint y: 166, endPoint x: 665, endPoint y: 181, distance: 52.3
click at [665, 181] on td "1249772e-7c09-11f0-97cd-9600028c8f63" at bounding box center [640, 186] width 63 height 37
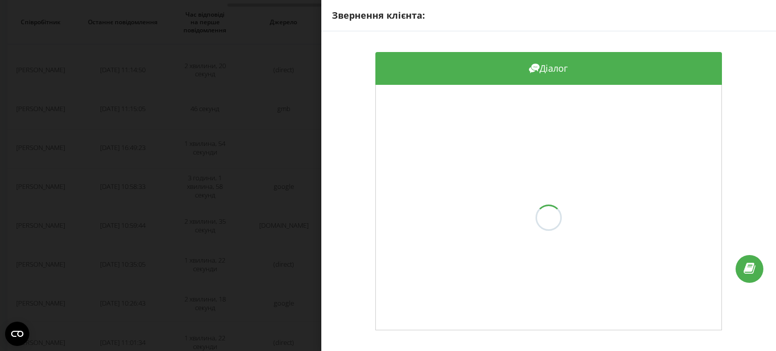
scroll to position [0, 301]
